Goal: Navigation & Orientation: Find specific page/section

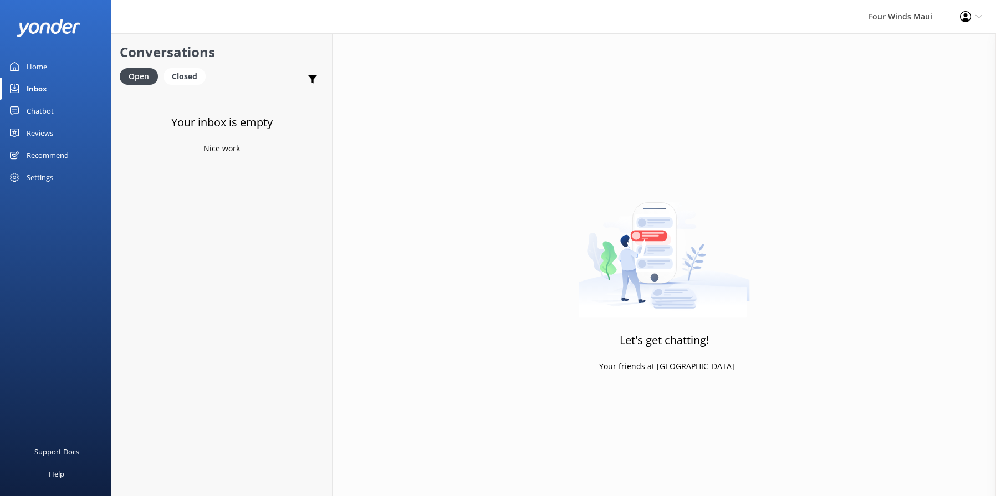
click at [32, 94] on div "Inbox" at bounding box center [37, 89] width 21 height 22
click at [52, 64] on link "Home" at bounding box center [55, 66] width 111 height 22
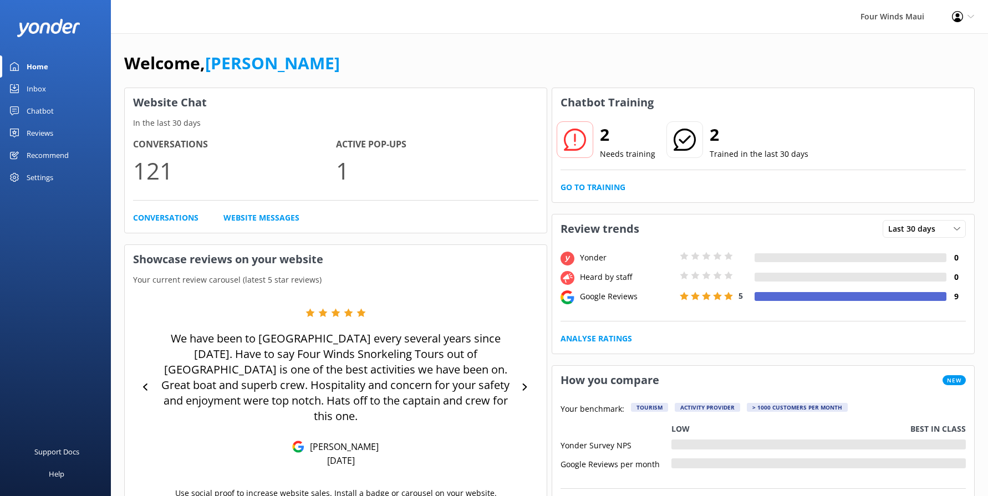
click at [42, 90] on div "Inbox" at bounding box center [36, 89] width 19 height 22
